Goal: Task Accomplishment & Management: Manage account settings

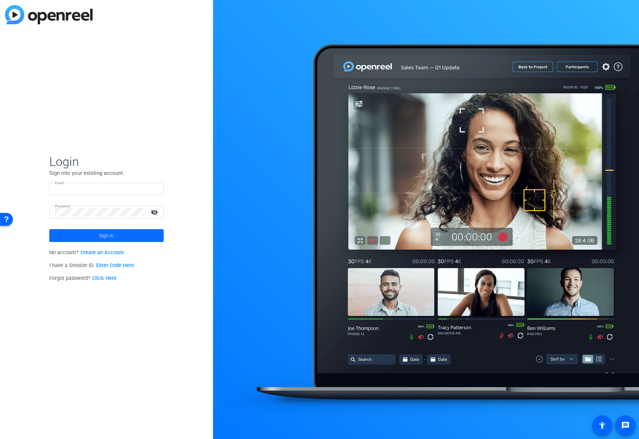
type input "[EMAIL_ADDRESS][DOMAIN_NAME]"
click at [97, 236] on span at bounding box center [106, 235] width 114 height 17
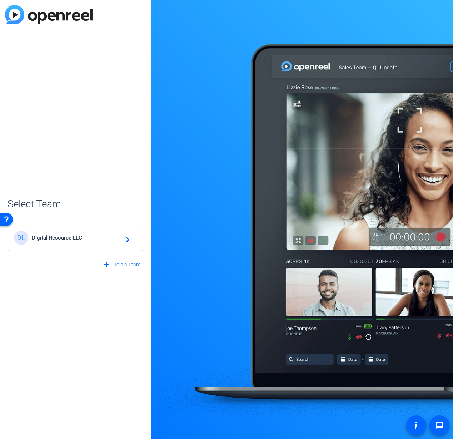
click at [64, 228] on mat-card-content "DL Digital Resource LLC navigate_next" at bounding box center [75, 238] width 134 height 26
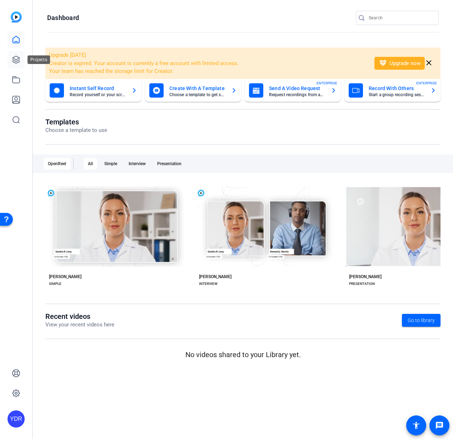
click at [20, 65] on link at bounding box center [16, 59] width 17 height 17
click at [13, 61] on icon at bounding box center [16, 59] width 9 height 9
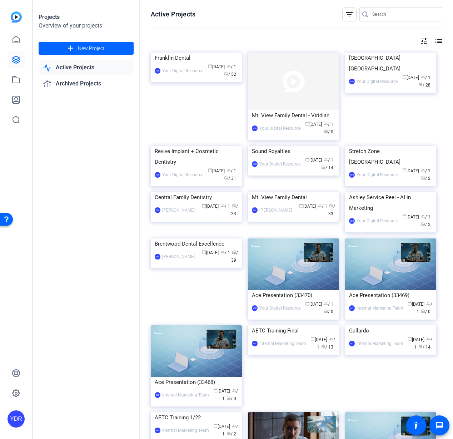
click at [312, 93] on img at bounding box center [293, 82] width 91 height 58
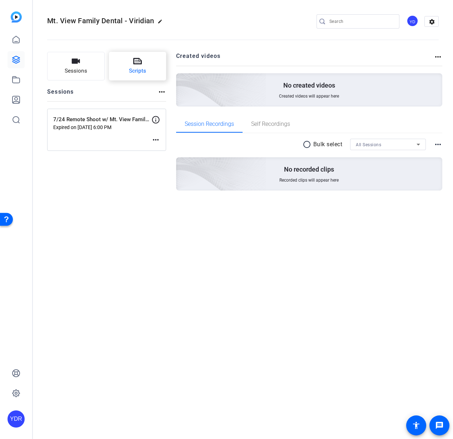
click at [131, 67] on span "Scripts" at bounding box center [137, 71] width 17 height 8
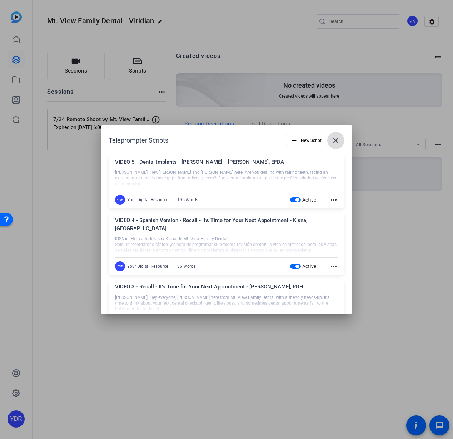
drag, startPoint x: 340, startPoint y: 142, endPoint x: 345, endPoint y: 140, distance: 5.0
click at [340, 142] on mat-icon "close" at bounding box center [336, 140] width 9 height 9
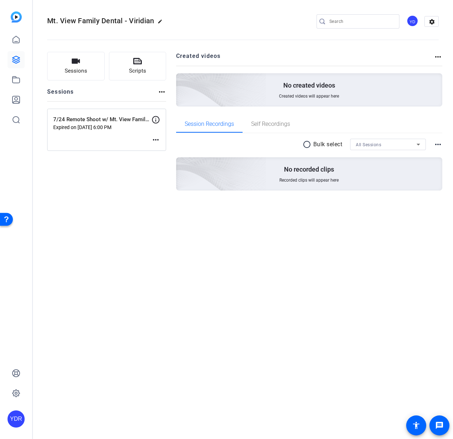
click at [152, 138] on mat-icon "more_horiz" at bounding box center [156, 140] width 9 height 9
click at [161, 152] on span "Edit Session" at bounding box center [173, 150] width 33 height 9
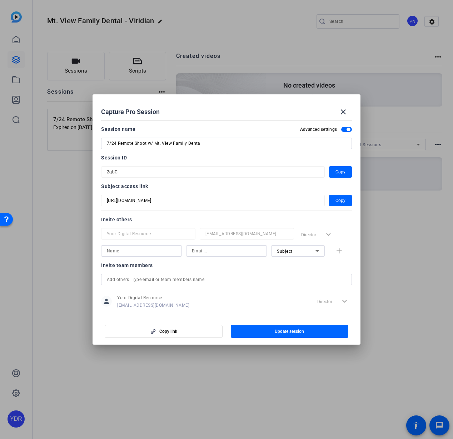
scroll to position [78, 0]
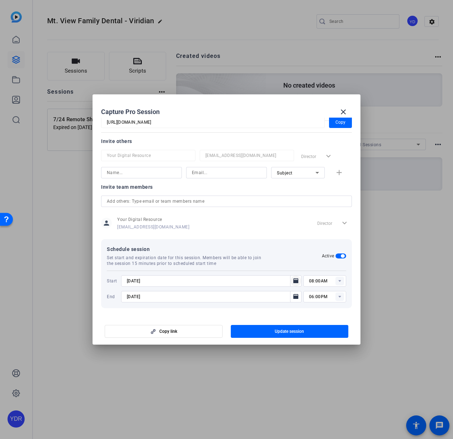
click at [295, 281] on icon "Open calendar" at bounding box center [296, 280] width 5 height 5
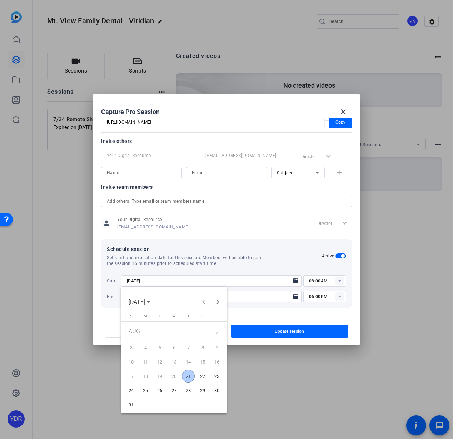
click at [185, 375] on span "21" at bounding box center [188, 376] width 13 height 13
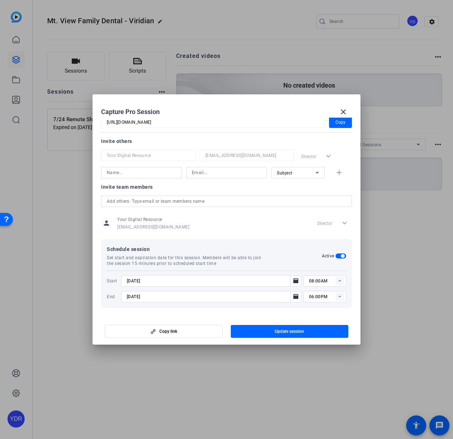
type input "[DATE]"
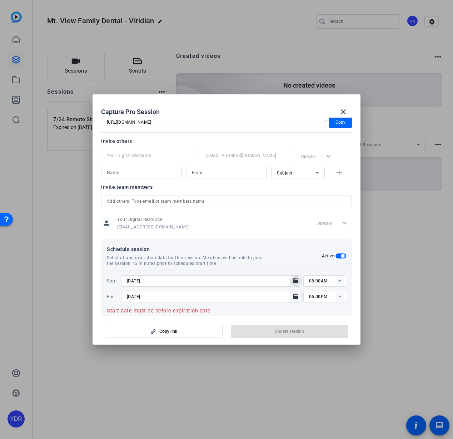
click at [293, 299] on mat-icon "Open calendar" at bounding box center [296, 297] width 9 height 9
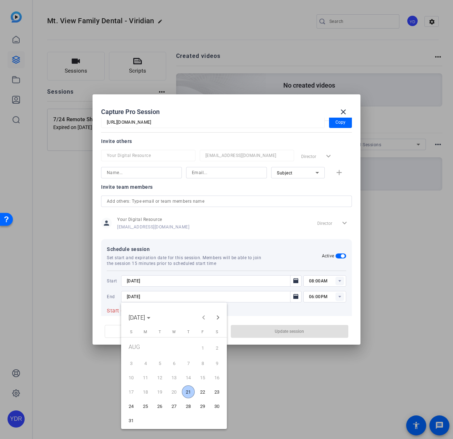
click at [191, 405] on span "28" at bounding box center [188, 406] width 13 height 13
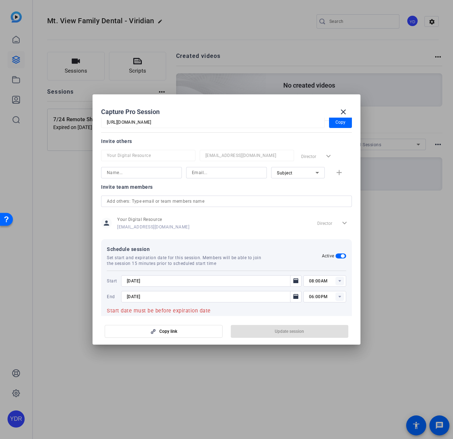
type input "[DATE]"
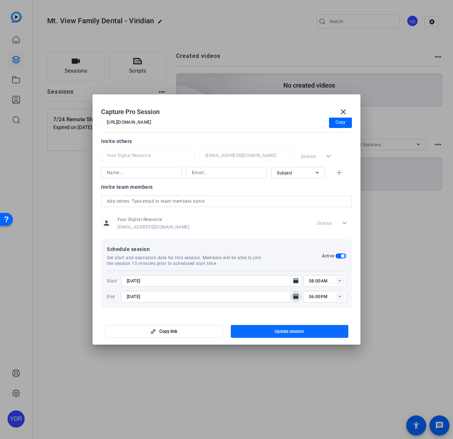
click at [251, 332] on span "button" at bounding box center [290, 331] width 118 height 17
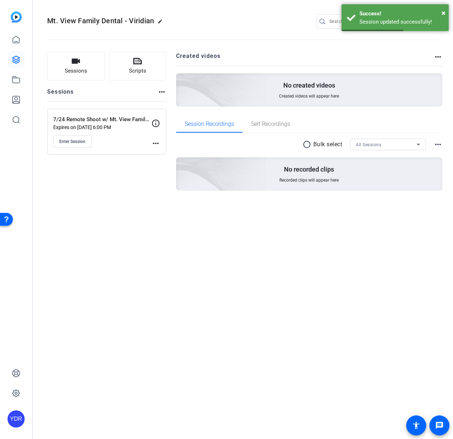
click at [153, 144] on mat-icon "more_horiz" at bounding box center [156, 143] width 9 height 9
click at [165, 153] on span "Edit Session" at bounding box center [173, 153] width 33 height 9
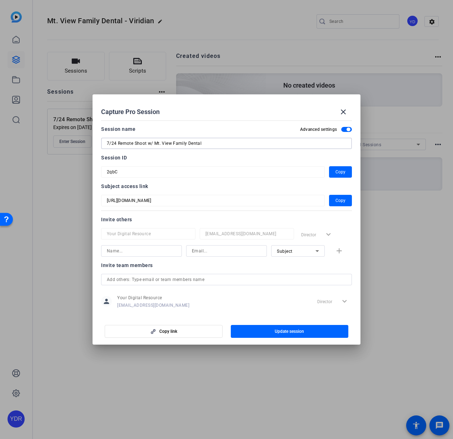
drag, startPoint x: 111, startPoint y: 145, endPoint x: 77, endPoint y: 144, distance: 33.6
click at [77, 145] on div "Capture Pro Session close Session name Advanced settings 7/24 Remote Shoot w/ M…" at bounding box center [226, 219] width 453 height 439
type input "8/21 Remote Shoot w/ Mt. View Family Dental"
click at [130, 247] on input at bounding box center [141, 250] width 69 height 9
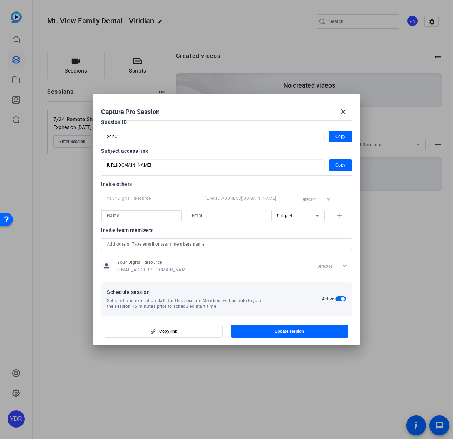
scroll to position [0, 0]
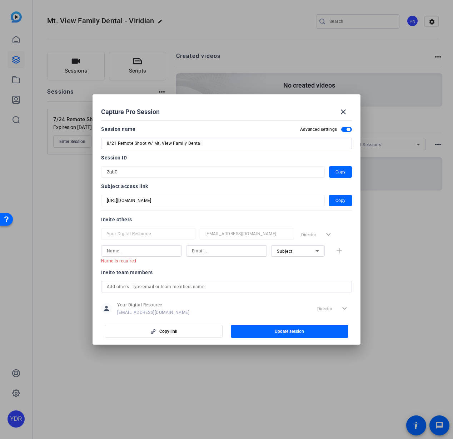
click at [230, 375] on div at bounding box center [226, 219] width 453 height 439
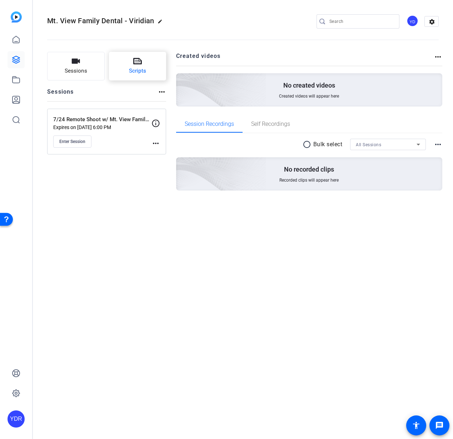
click at [135, 58] on icon at bounding box center [137, 61] width 9 height 6
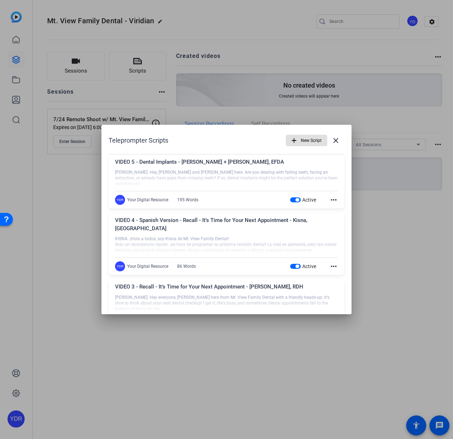
click at [373, 398] on div at bounding box center [226, 219] width 453 height 439
